Goal: Use online tool/utility: Utilize a website feature to perform a specific function

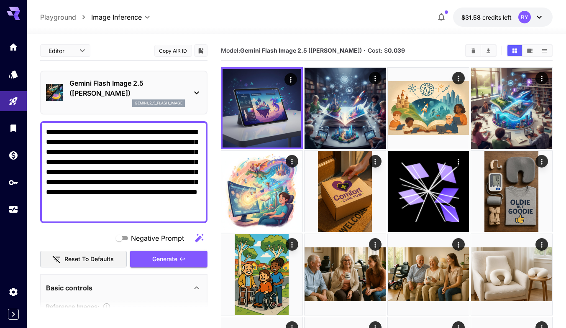
click at [141, 172] on textarea "**********" at bounding box center [124, 172] width 156 height 90
click at [112, 159] on textarea "**********" at bounding box center [124, 172] width 156 height 90
paste textarea "**********"
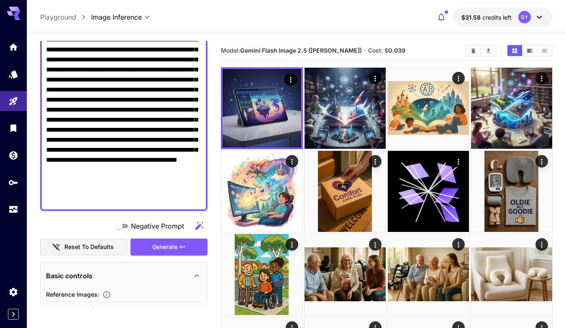
scroll to position [142, 0]
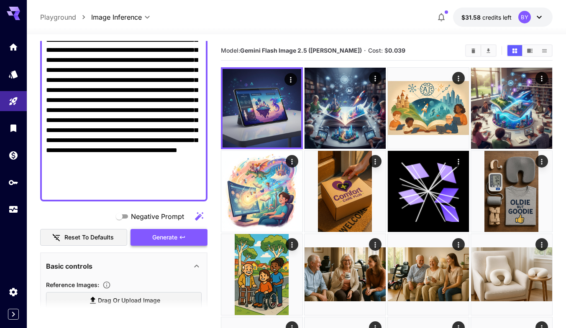
click at [156, 239] on span "Generate" at bounding box center [164, 238] width 25 height 10
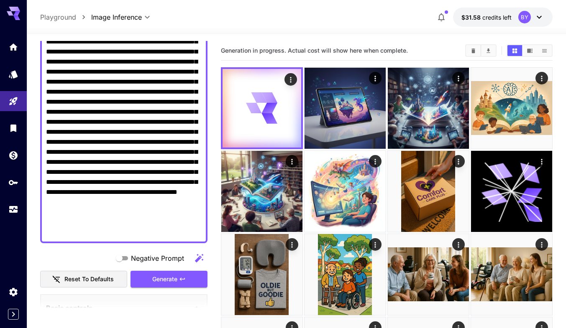
scroll to position [59, 0]
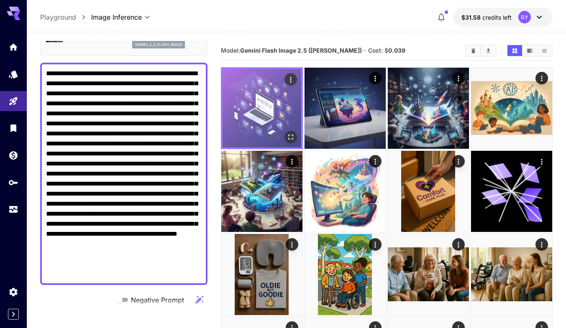
click at [256, 89] on img at bounding box center [262, 108] width 79 height 79
click at [286, 133] on button "Open in fullscreen" at bounding box center [290, 137] width 13 height 13
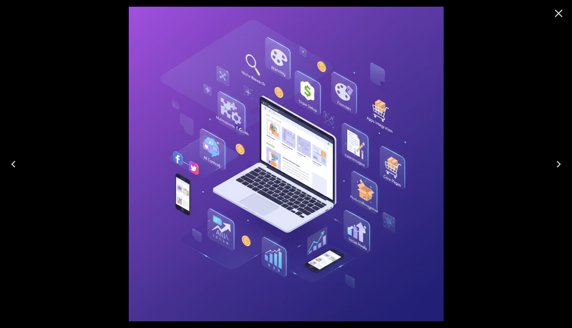
click at [562, 18] on icon "Close" at bounding box center [558, 13] width 13 height 13
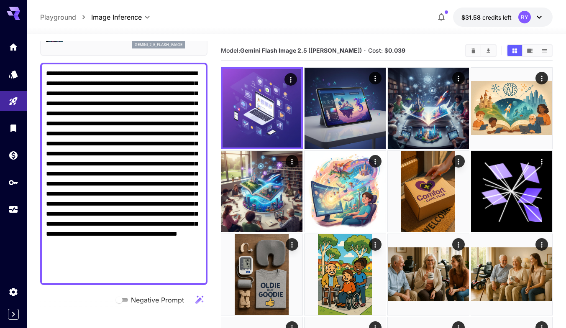
click at [151, 274] on textarea "**********" at bounding box center [124, 174] width 156 height 211
click at [156, 276] on textarea "**********" at bounding box center [124, 174] width 156 height 211
paste textarea "**********"
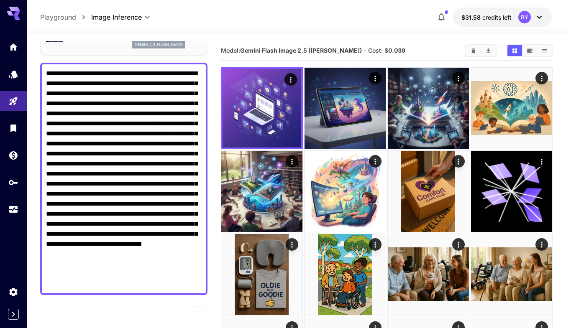
click at [139, 189] on textarea "Negative Prompt" at bounding box center [124, 179] width 156 height 221
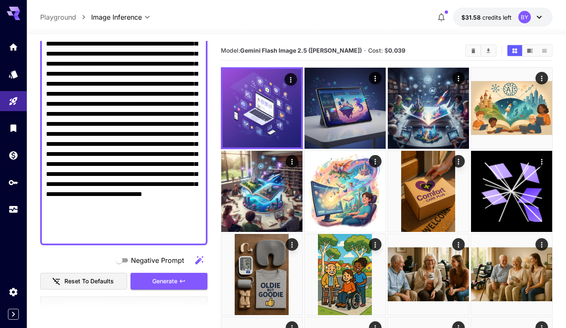
scroll to position [167, 0]
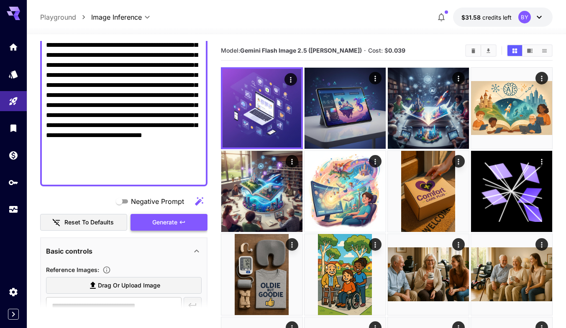
type textarea "**********"
click at [160, 218] on span "Generate" at bounding box center [164, 223] width 25 height 10
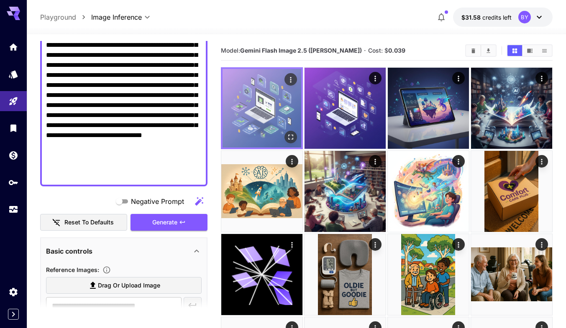
click at [261, 130] on img at bounding box center [262, 108] width 79 height 79
click at [287, 139] on icon "Open in fullscreen" at bounding box center [291, 137] width 8 height 8
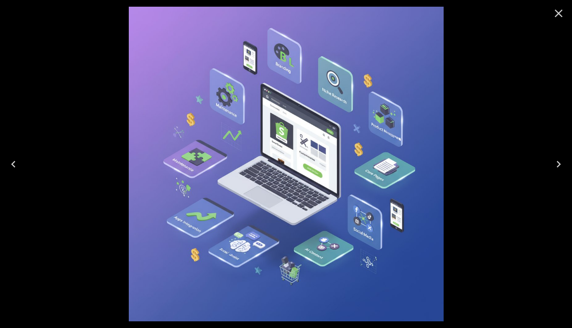
click at [550, 9] on button "Close" at bounding box center [559, 13] width 20 height 20
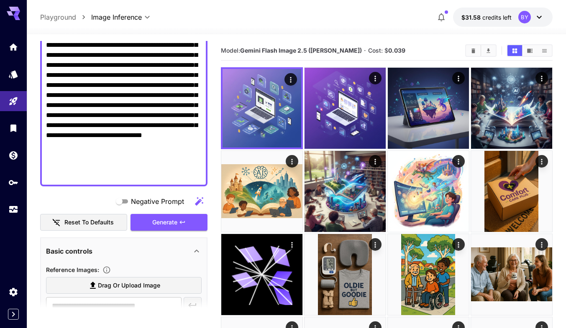
click at [152, 159] on textarea "Negative Prompt" at bounding box center [124, 70] width 156 height 221
click at [169, 173] on textarea "Negative Prompt" at bounding box center [124, 70] width 156 height 221
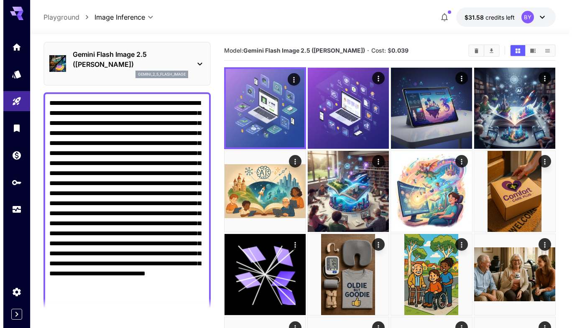
scroll to position [0, 0]
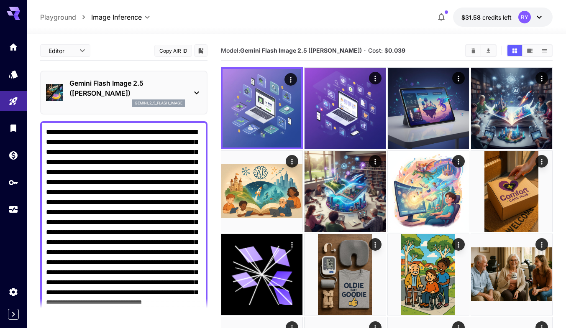
click at [134, 91] on p "Gemini Flash Image 2.5 ([PERSON_NAME])" at bounding box center [126, 88] width 115 height 20
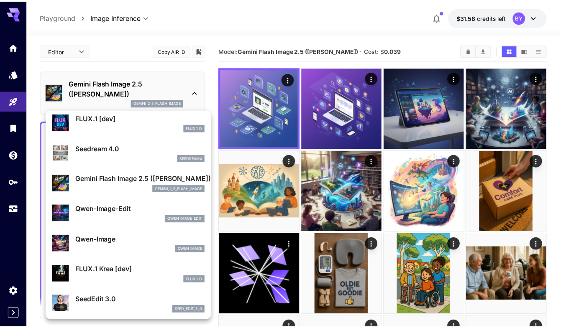
scroll to position [42, 0]
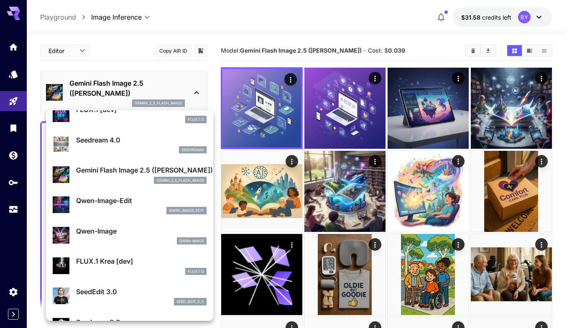
click at [102, 147] on div "seedream4" at bounding box center [141, 150] width 131 height 8
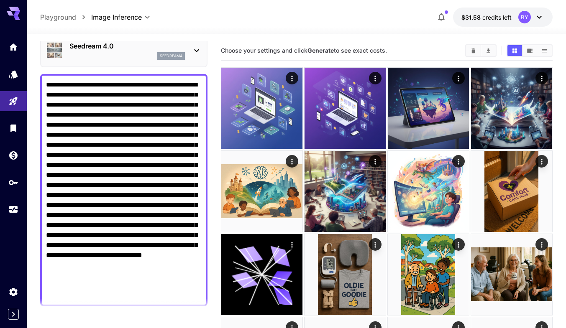
scroll to position [84, 0]
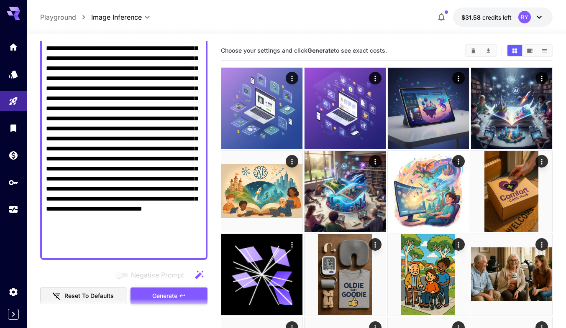
click at [170, 296] on span "Generate" at bounding box center [164, 296] width 25 height 10
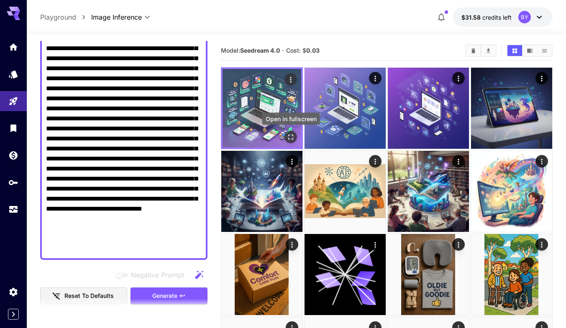
click at [286, 135] on button "Open in fullscreen" at bounding box center [290, 137] width 13 height 13
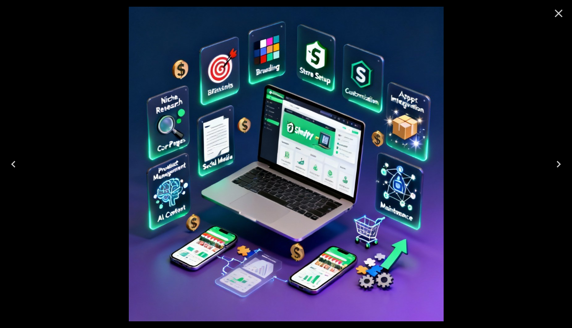
click at [563, 14] on icon "Close" at bounding box center [558, 13] width 13 height 13
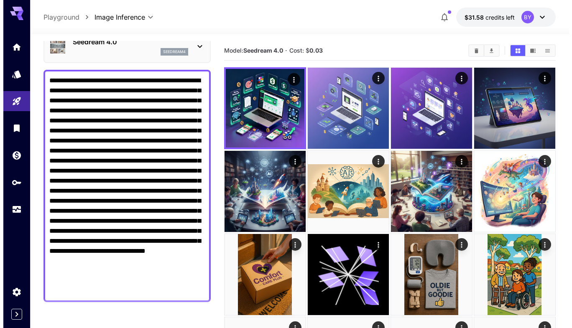
scroll to position [0, 0]
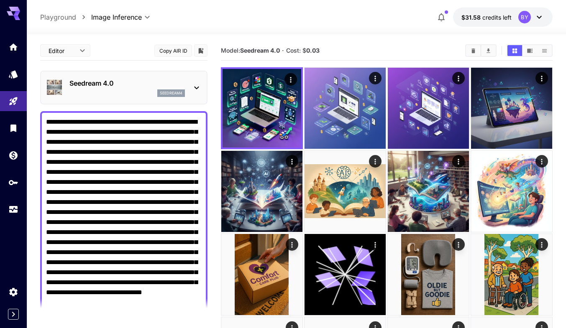
click at [158, 84] on p "Seedream 4.0" at bounding box center [126, 83] width 115 height 10
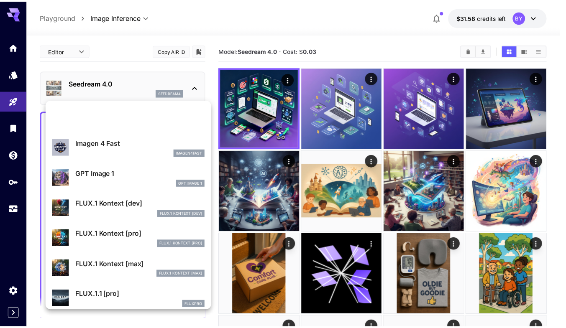
scroll to position [421, 0]
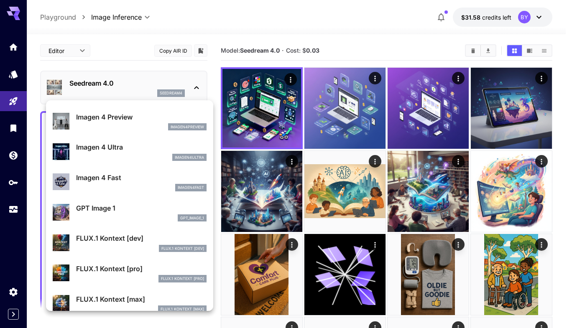
click at [102, 204] on p "GPT Image 1" at bounding box center [141, 208] width 131 height 10
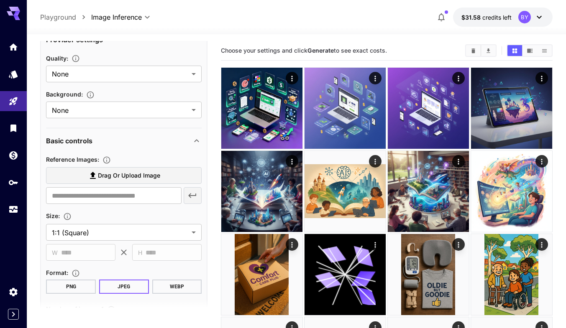
scroll to position [377, 0]
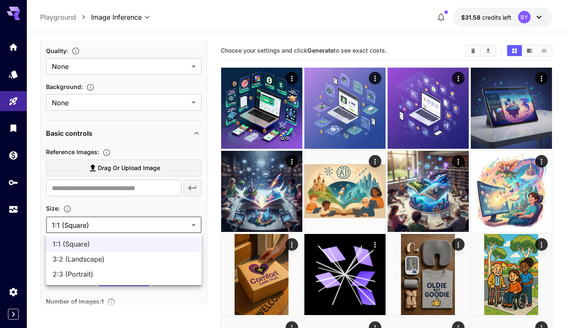
click at [96, 259] on span "3:2 (Landscape)" at bounding box center [124, 259] width 142 height 10
type input "**********"
type input "****"
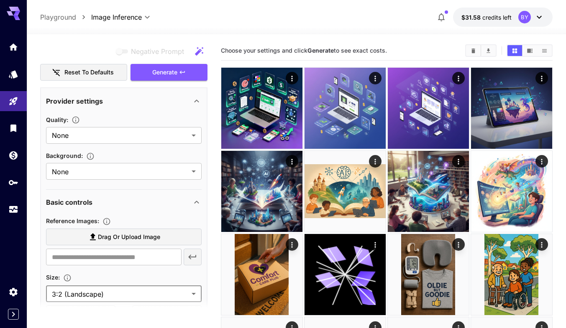
scroll to position [293, 0]
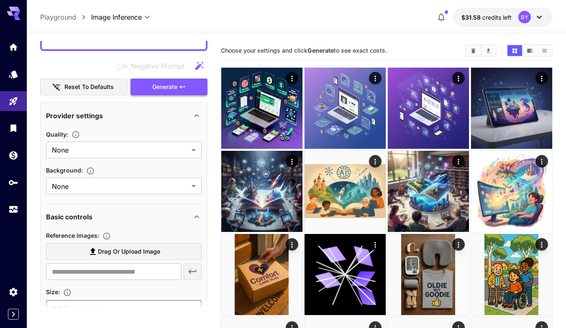
click at [164, 89] on span "Generate" at bounding box center [164, 87] width 25 height 10
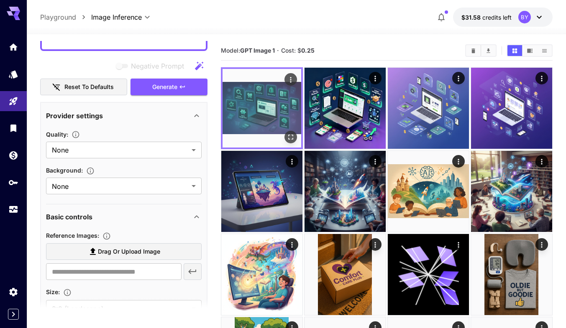
click at [289, 134] on icon "Open in fullscreen" at bounding box center [291, 137] width 8 height 8
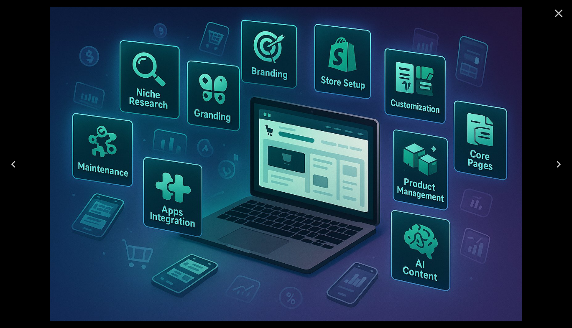
click at [556, 11] on icon "Close" at bounding box center [559, 14] width 8 height 8
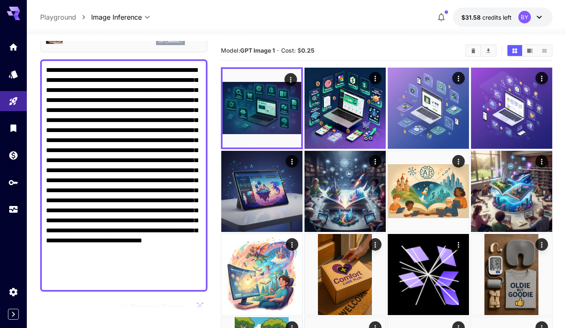
scroll to position [42, 0]
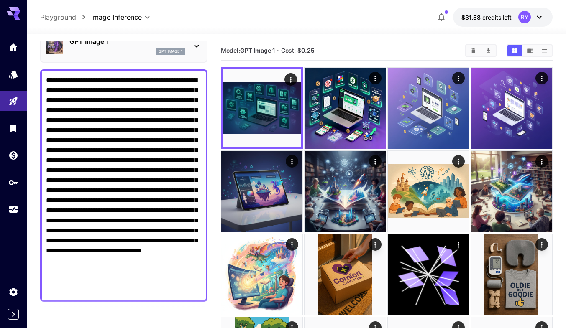
click at [104, 101] on textarea "Negative Prompt" at bounding box center [124, 185] width 156 height 221
paste textarea
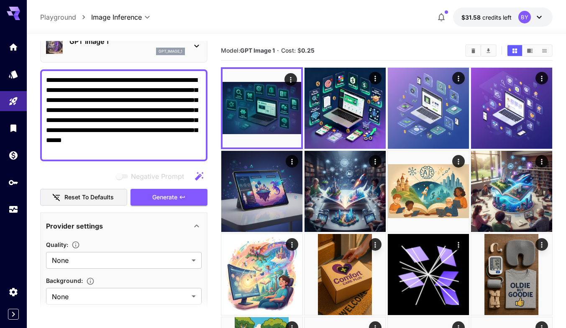
scroll to position [0, 0]
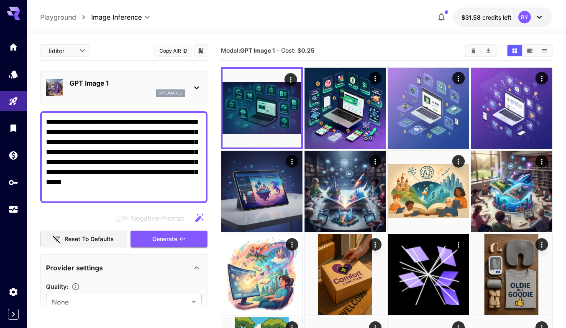
click at [118, 87] on p "GPT Image 1" at bounding box center [126, 83] width 115 height 10
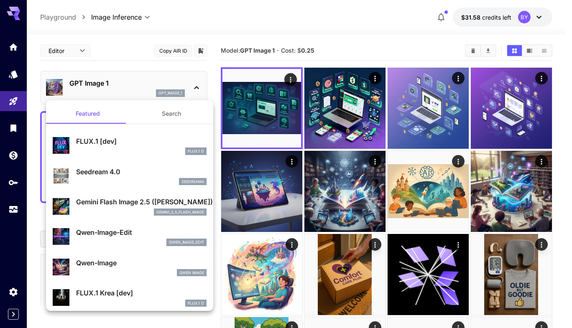
click at [105, 203] on p "Gemini Flash Image 2.5 ([PERSON_NAME])" at bounding box center [141, 202] width 131 height 10
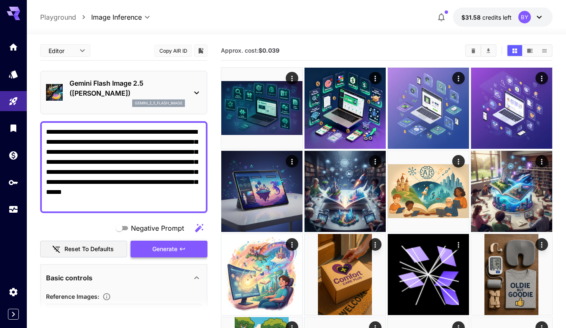
click at [160, 250] on span "Generate" at bounding box center [164, 249] width 25 height 10
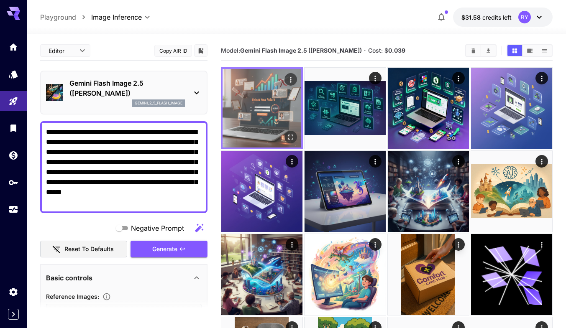
click at [287, 133] on icon "Open in fullscreen" at bounding box center [291, 137] width 8 height 8
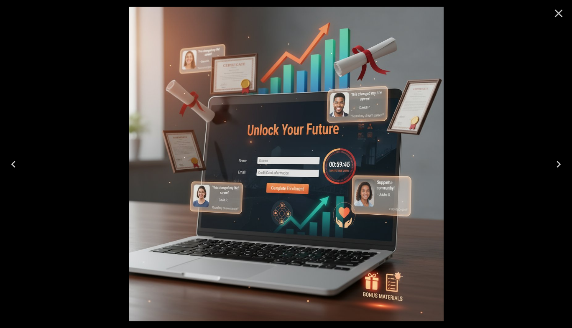
click at [568, 10] on button "Close" at bounding box center [559, 13] width 20 height 20
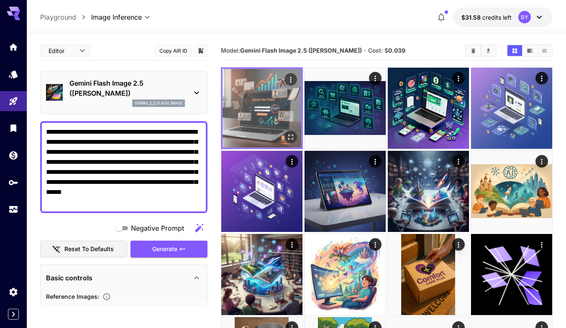
click at [289, 78] on icon "Actions" at bounding box center [291, 80] width 8 height 8
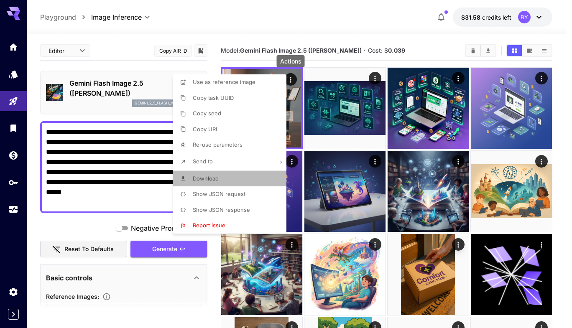
click at [215, 181] on span "Download" at bounding box center [206, 178] width 26 height 7
click at [109, 140] on div at bounding box center [286, 164] width 572 height 328
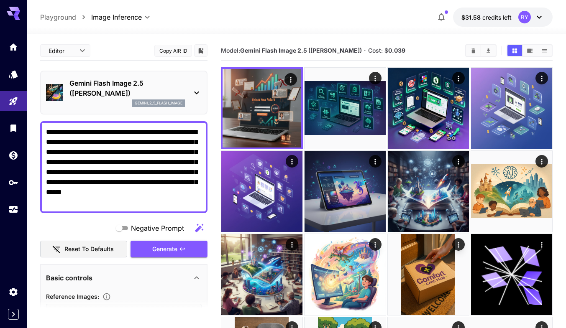
click at [109, 140] on div at bounding box center [283, 164] width 566 height 328
click at [109, 140] on textarea "**********" at bounding box center [124, 167] width 156 height 80
paste textarea "**********"
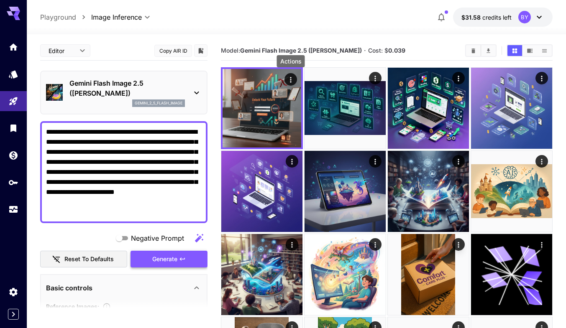
type textarea "**********"
click at [159, 257] on span "Generate" at bounding box center [164, 259] width 25 height 10
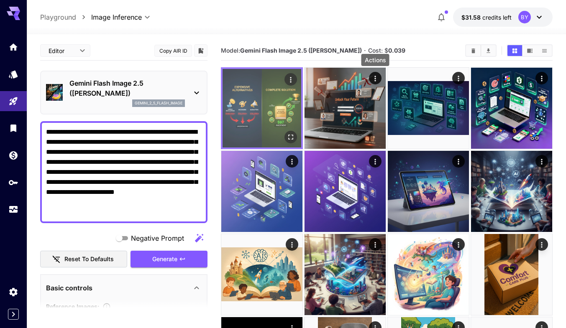
click at [289, 136] on icon "Open in fullscreen" at bounding box center [291, 137] width 8 height 8
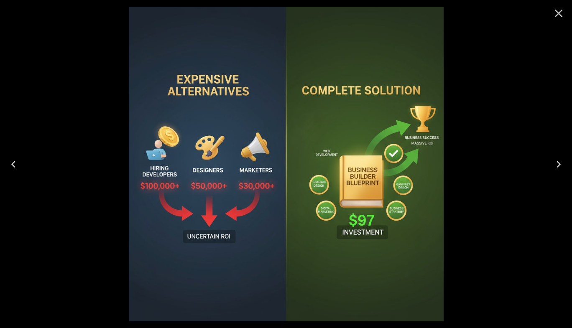
click at [563, 11] on icon "Close" at bounding box center [558, 13] width 13 height 13
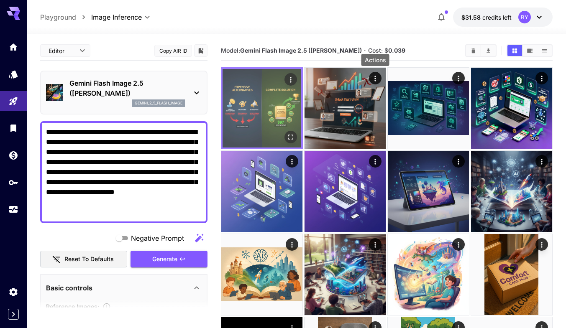
click at [287, 76] on icon "Actions" at bounding box center [291, 80] width 8 height 8
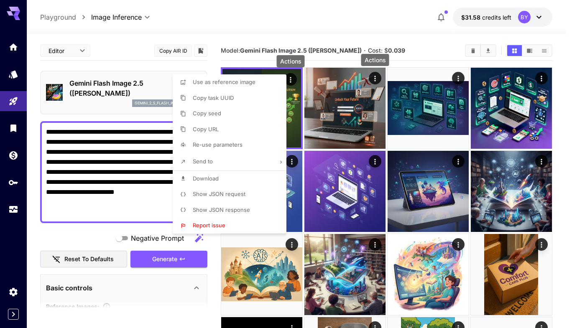
click at [214, 185] on li "Download" at bounding box center [232, 179] width 119 height 16
click at [97, 177] on div at bounding box center [286, 164] width 572 height 328
